Goal: Navigation & Orientation: Find specific page/section

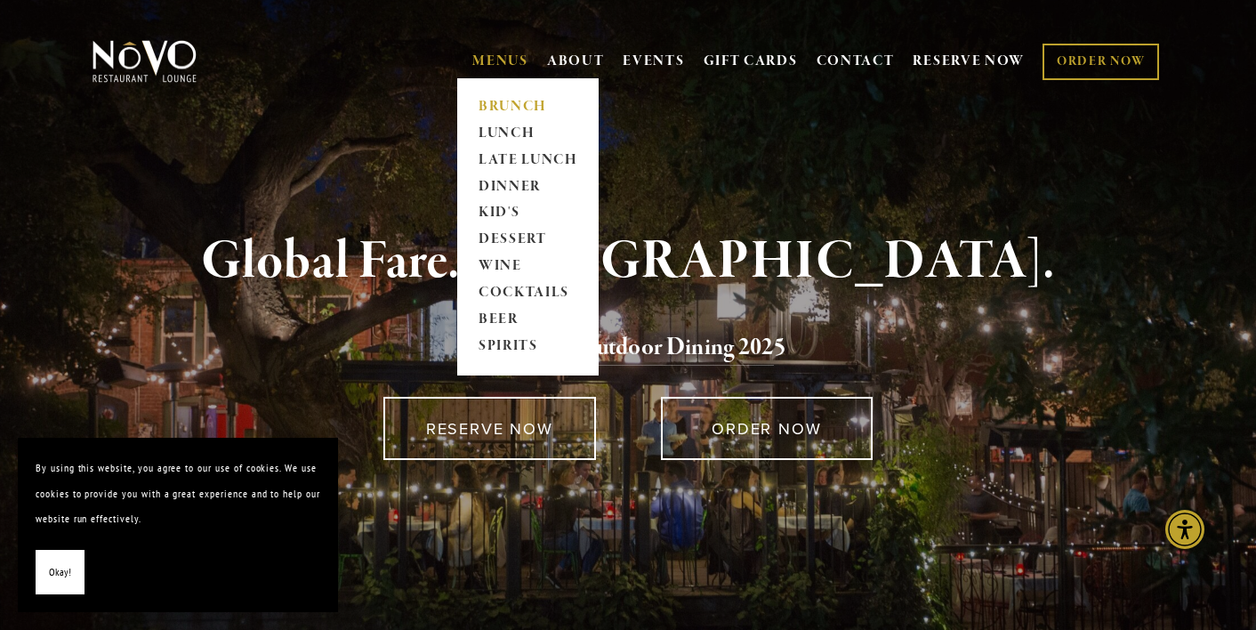
click at [502, 99] on link "BRUNCH" at bounding box center [527, 106] width 111 height 27
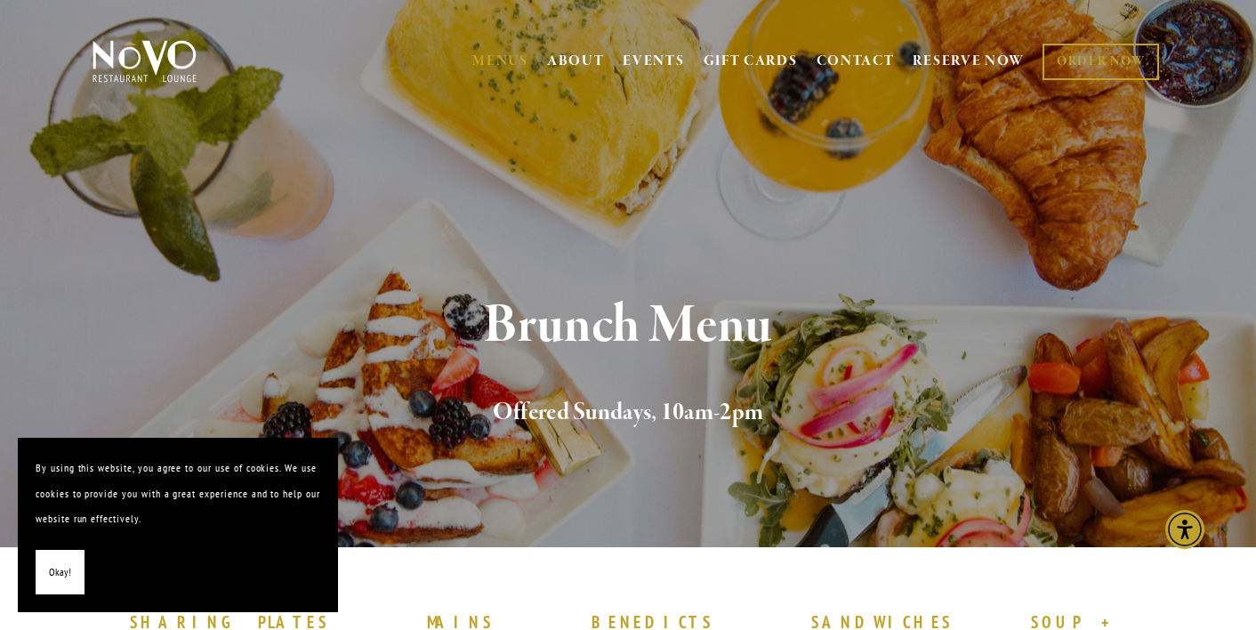
click at [59, 576] on span "Okay!" at bounding box center [60, 573] width 22 height 26
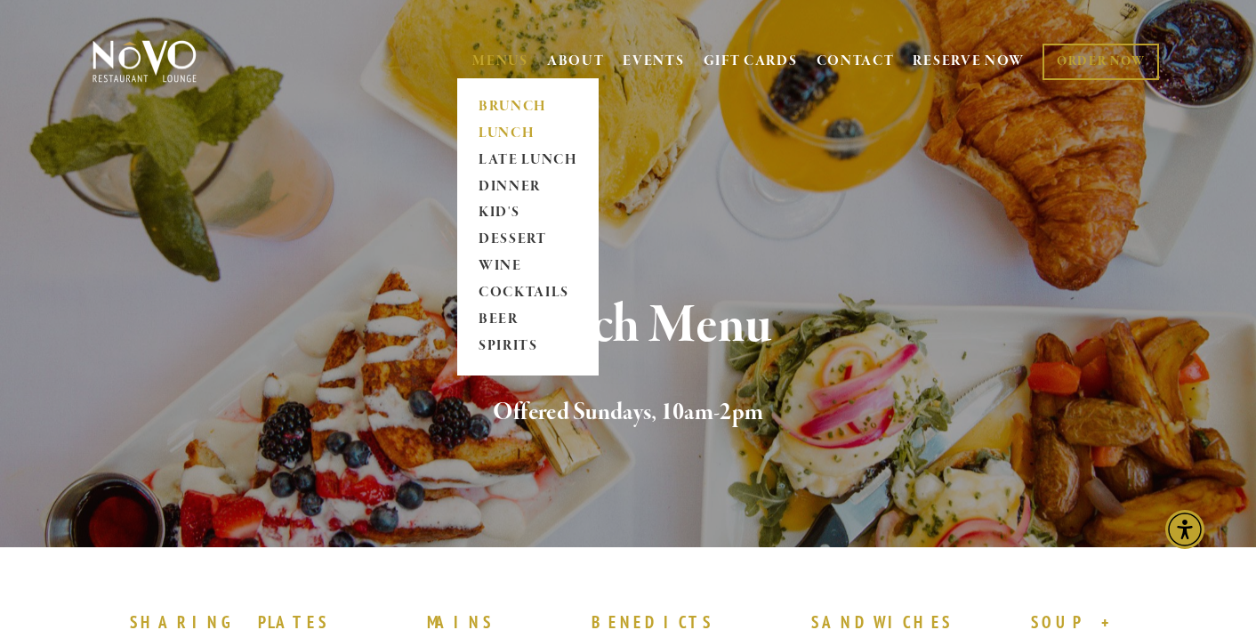
click at [498, 133] on link "LUNCH" at bounding box center [527, 133] width 111 height 27
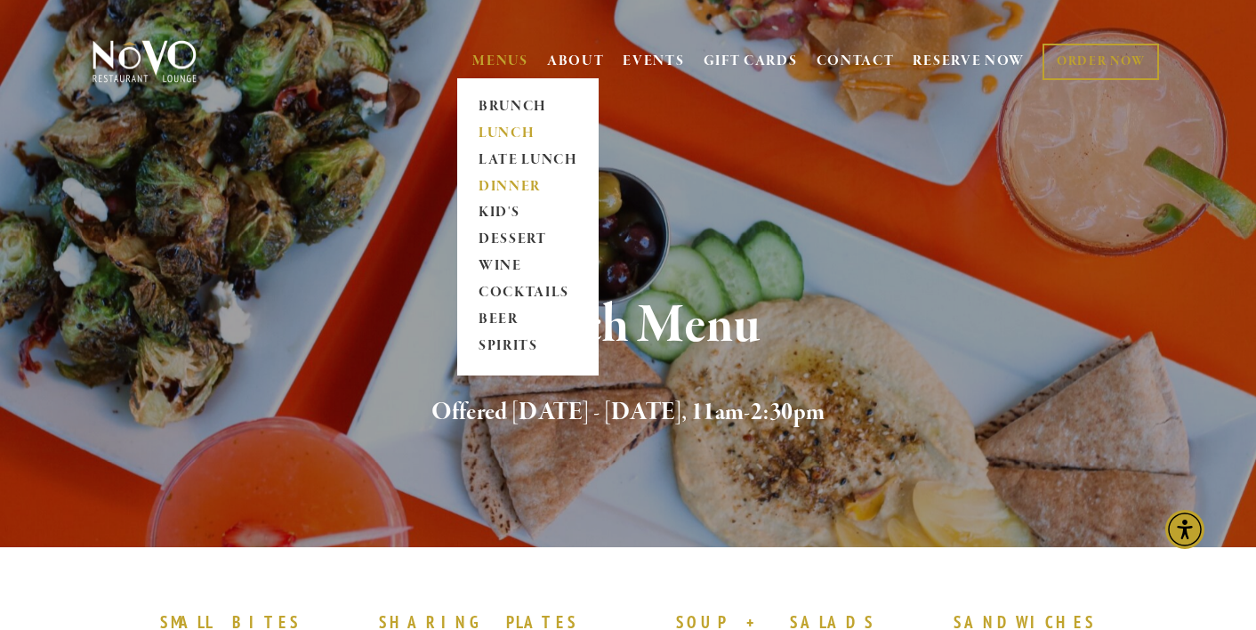
click at [510, 186] on link "DINNER" at bounding box center [527, 187] width 111 height 27
